Goal: Find specific page/section: Find specific page/section

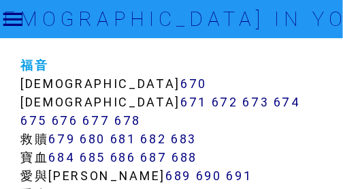
scroll to position [6950, 0]
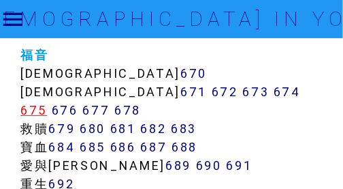
click at [47, 102] on link "675" at bounding box center [33, 110] width 27 height 16
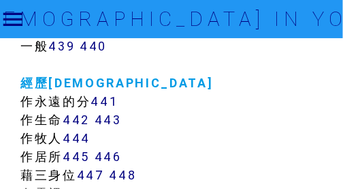
scroll to position [3478, 0]
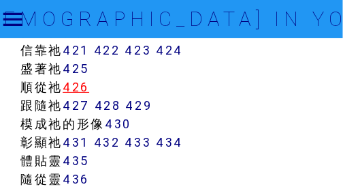
click at [80, 84] on link "426" at bounding box center [76, 87] width 27 height 16
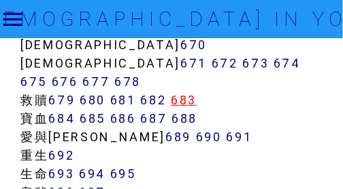
scroll to position [6966, 0]
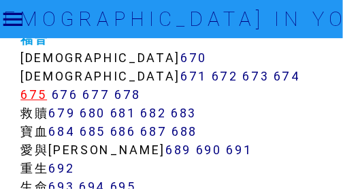
click at [47, 87] on link "675" at bounding box center [33, 95] width 27 height 16
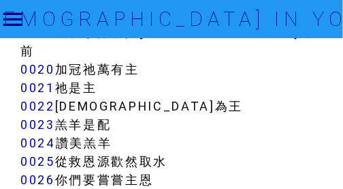
scroll to position [886, 0]
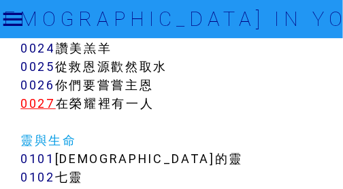
click at [46, 95] on link "0027" at bounding box center [37, 103] width 35 height 16
click at [47, 95] on link "0027" at bounding box center [37, 103] width 35 height 16
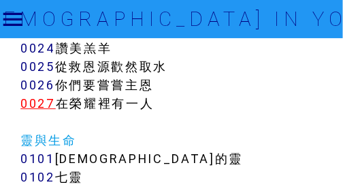
click at [44, 95] on link "0027" at bounding box center [37, 103] width 35 height 16
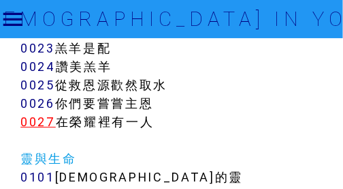
scroll to position [852, 0]
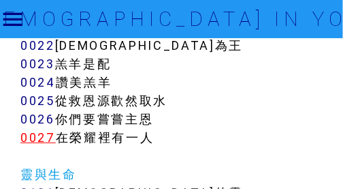
click at [48, 129] on link "0027" at bounding box center [37, 137] width 35 height 16
click at [35, 129] on link "0027" at bounding box center [37, 137] width 35 height 16
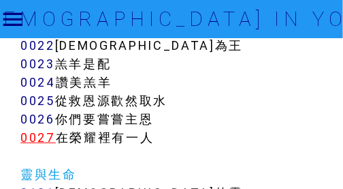
click at [35, 129] on link "0027" at bounding box center [37, 137] width 35 height 16
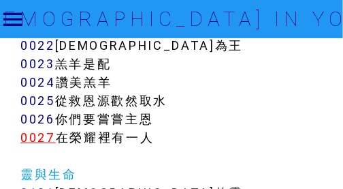
click at [35, 129] on link "0027" at bounding box center [37, 137] width 35 height 16
click at [29, 129] on link "0027" at bounding box center [37, 137] width 35 height 16
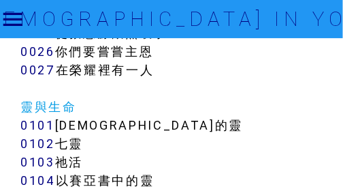
scroll to position [920, 0]
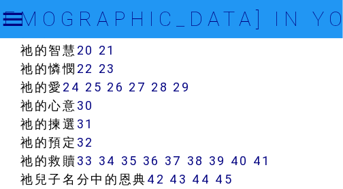
scroll to position [734, 0]
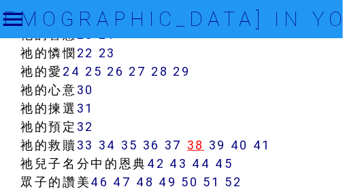
click at [202, 148] on link "38" at bounding box center [195, 145] width 17 height 16
click at [199, 145] on link "38" at bounding box center [195, 145] width 17 height 16
click at [199, 144] on link "38" at bounding box center [195, 145] width 17 height 16
click at [198, 144] on link "38" at bounding box center [195, 145] width 17 height 16
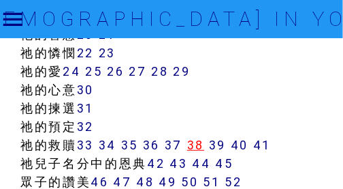
click at [198, 144] on link "38" at bounding box center [195, 145] width 17 height 16
click at [199, 144] on link "38" at bounding box center [195, 145] width 17 height 16
click at [200, 144] on link "38" at bounding box center [195, 145] width 17 height 16
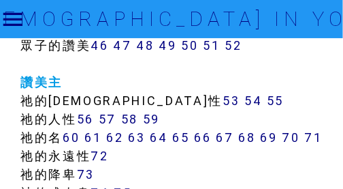
scroll to position [870, 0]
click at [236, 46] on link "52" at bounding box center [234, 45] width 17 height 16
click at [236, 45] on link "52" at bounding box center [234, 45] width 17 height 16
click at [234, 46] on link "52" at bounding box center [234, 45] width 17 height 16
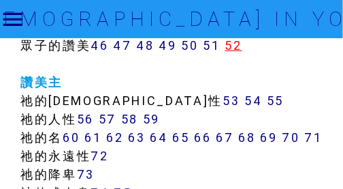
click at [234, 46] on link "52" at bounding box center [234, 45] width 17 height 16
click at [233, 46] on link "52" at bounding box center [234, 45] width 17 height 16
click at [233, 44] on link "52" at bounding box center [234, 45] width 17 height 16
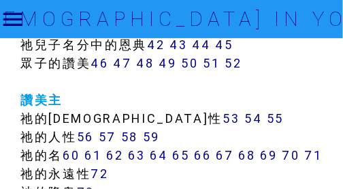
scroll to position [852, 0]
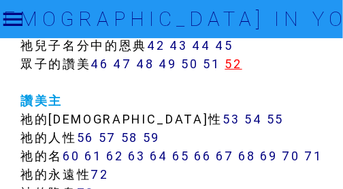
click at [238, 66] on link "52" at bounding box center [234, 64] width 17 height 16
